Goal: Transaction & Acquisition: Subscribe to service/newsletter

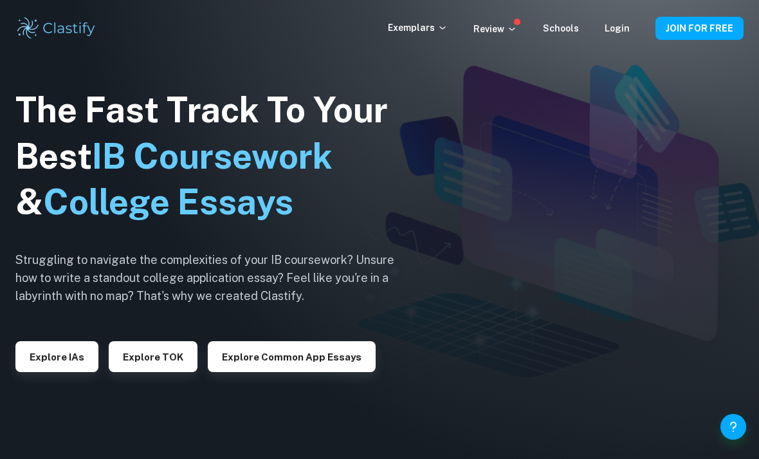
click at [627, 28] on link "Login" at bounding box center [617, 28] width 25 height 10
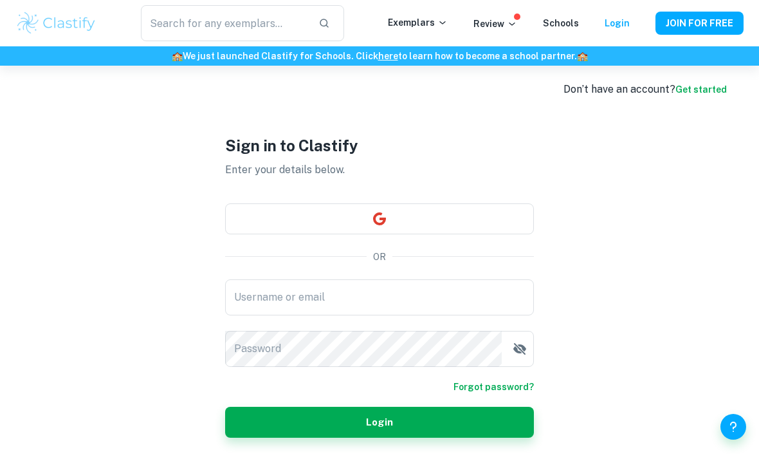
click at [488, 315] on input "Username or email" at bounding box center [379, 297] width 309 height 36
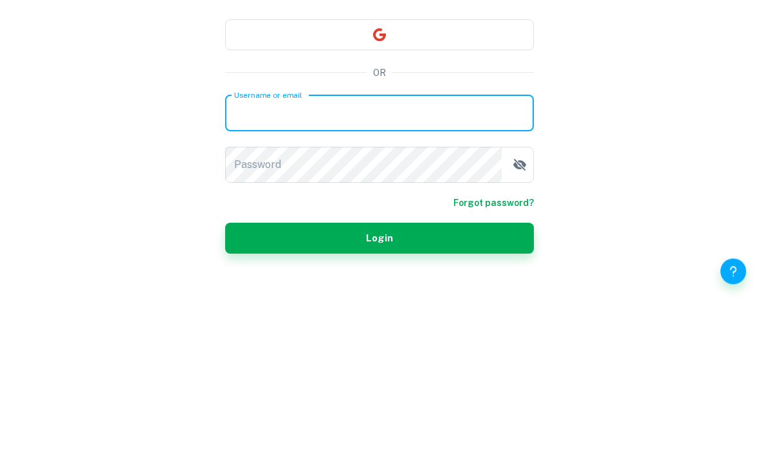
scroll to position [66, 0]
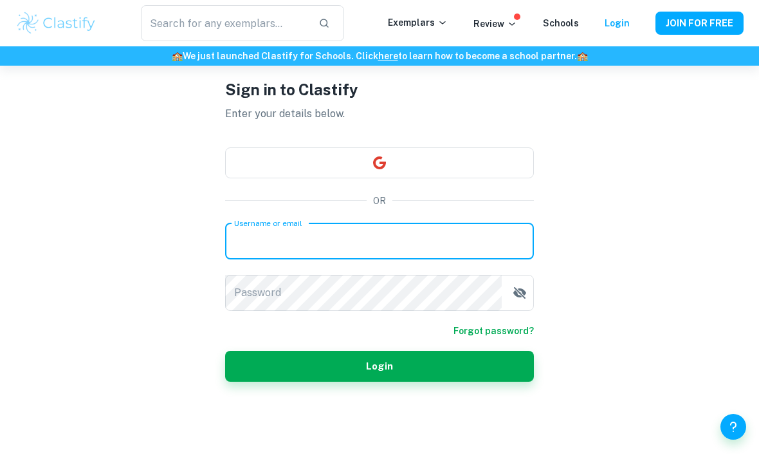
type input "[PERSON_NAME][EMAIL_ADDRESS][DOMAIN_NAME]"
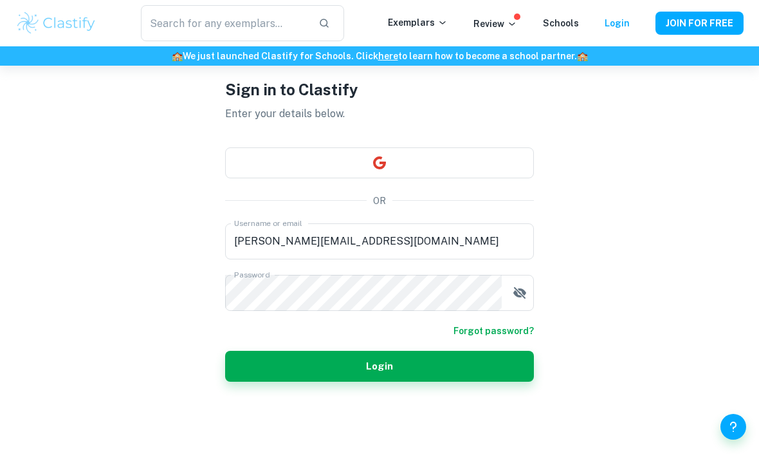
click at [454, 381] on button "Login" at bounding box center [379, 366] width 309 height 31
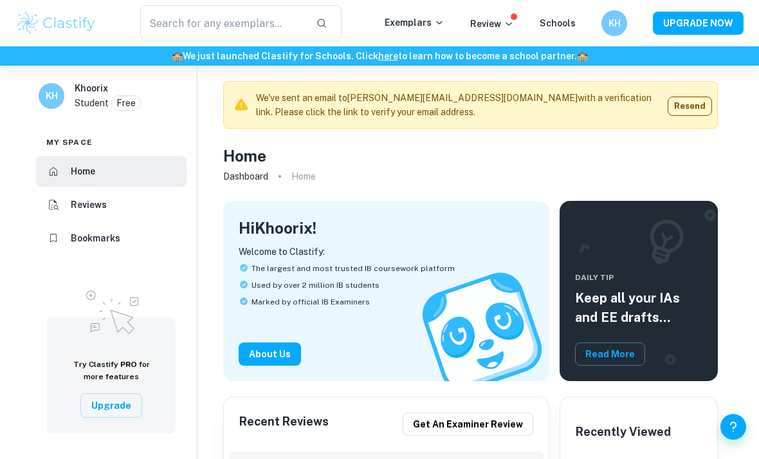
click at [705, 27] on button "UPGRADE NOW" at bounding box center [698, 23] width 91 height 23
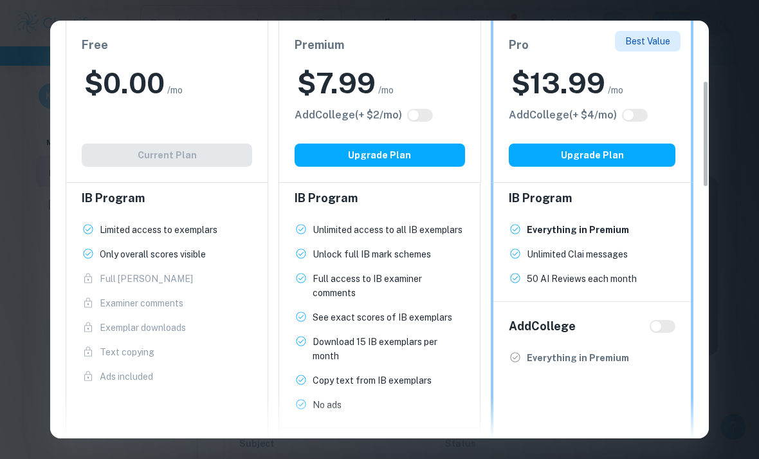
scroll to position [26, 0]
click at [426, 114] on input "checkbox" at bounding box center [413, 115] width 31 height 10
checkbox input "true"
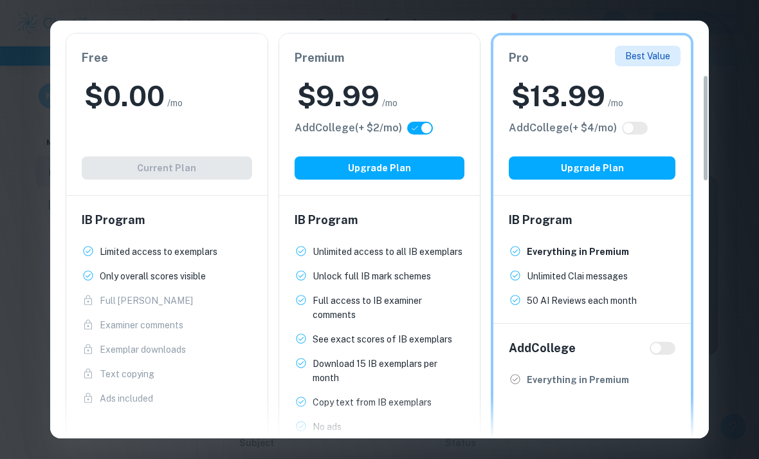
scroll to position [211, 0]
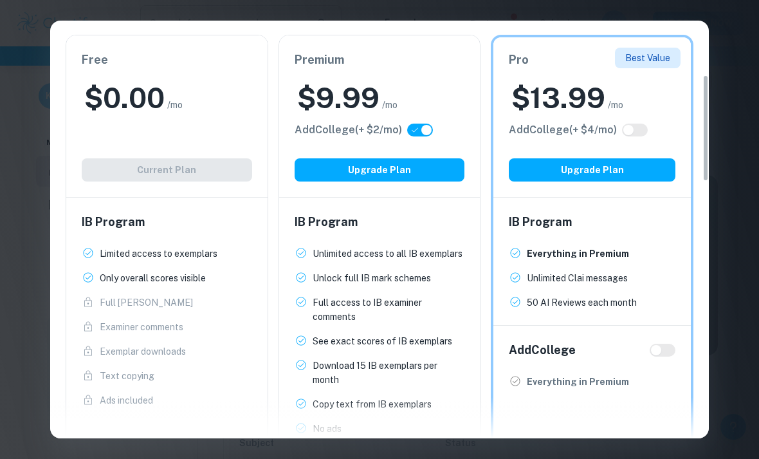
click at [316, 169] on button "Upgrade Plan" at bounding box center [380, 169] width 170 height 23
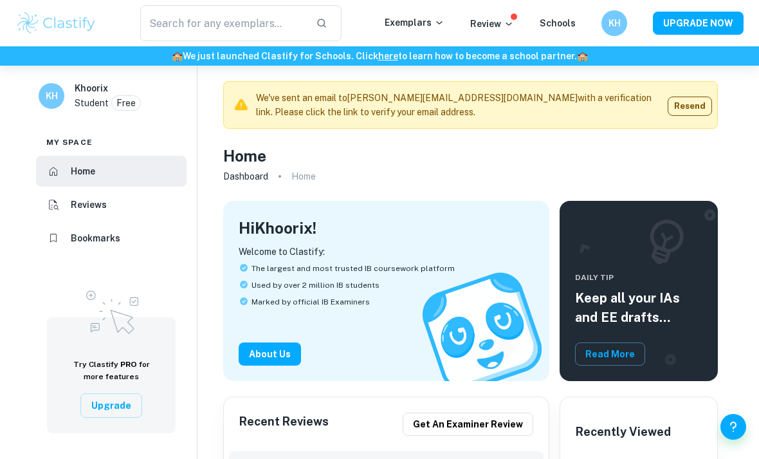
click at [697, 29] on button "UPGRADE NOW" at bounding box center [698, 23] width 91 height 23
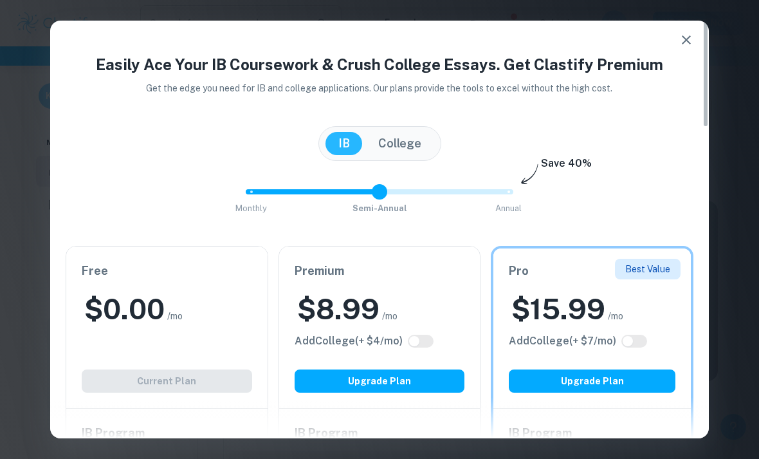
type input "0"
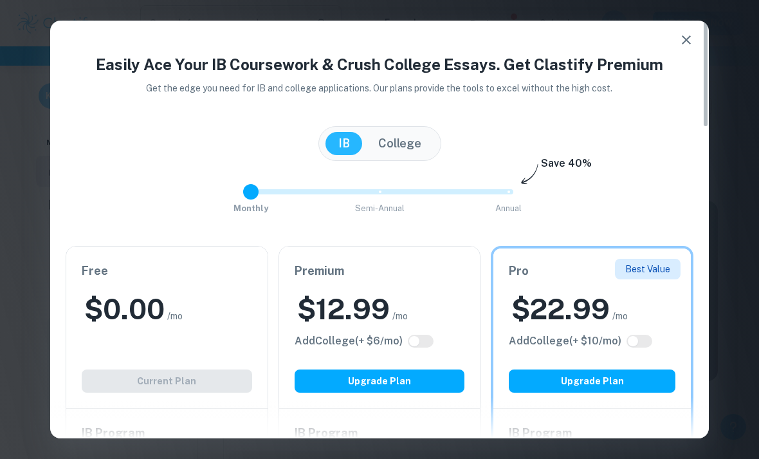
click at [246, 189] on span at bounding box center [246, 191] width 0 height 5
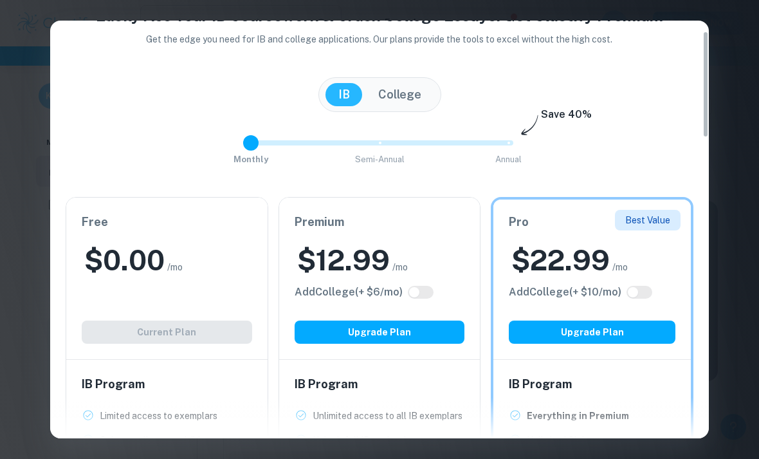
scroll to position [55, 0]
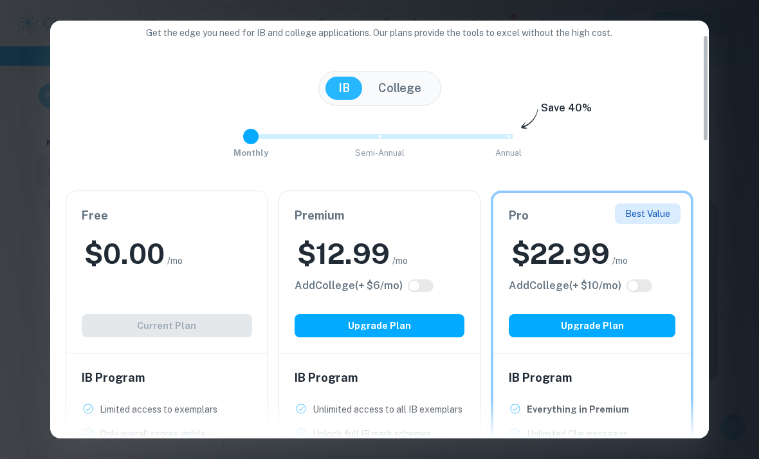
click at [423, 285] on input "checkbox" at bounding box center [414, 285] width 31 height 10
checkbox input "true"
click at [426, 282] on input "checkbox" at bounding box center [427, 285] width 31 height 10
checkbox input "false"
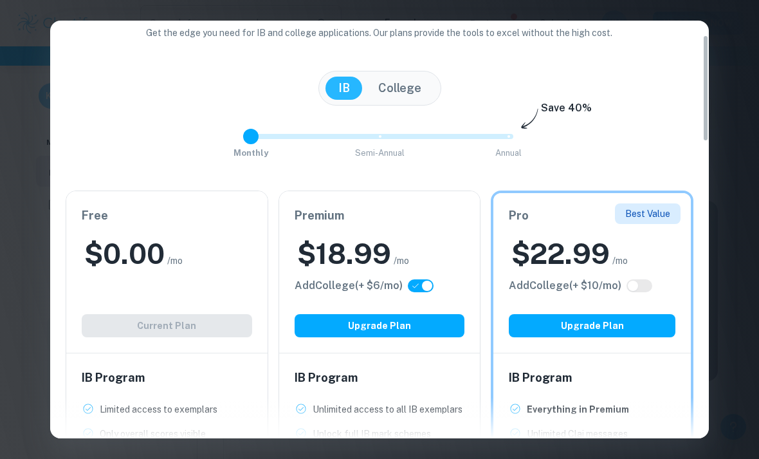
checkbox input "false"
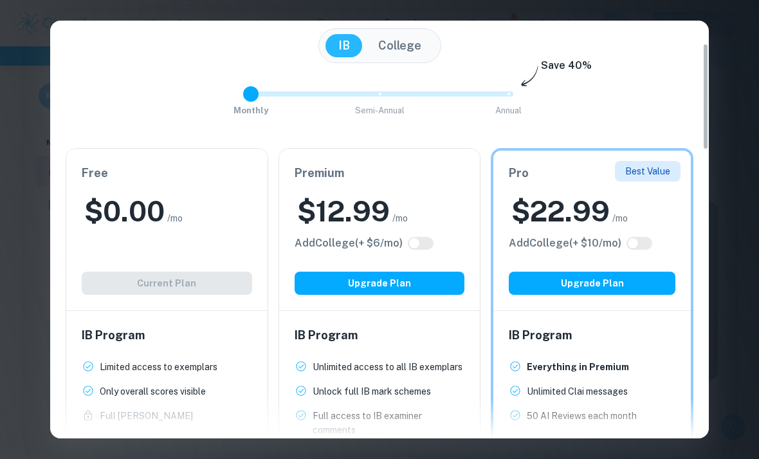
scroll to position [114, 0]
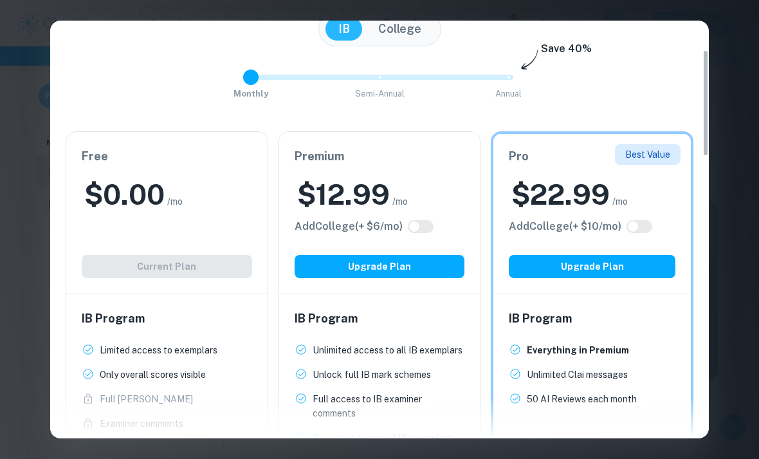
click at [431, 268] on button "Upgrade Plan" at bounding box center [380, 266] width 170 height 23
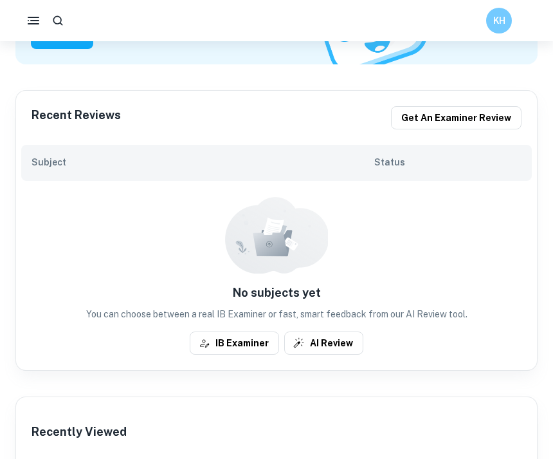
scroll to position [281, 0]
